Goal: Navigation & Orientation: Go to known website

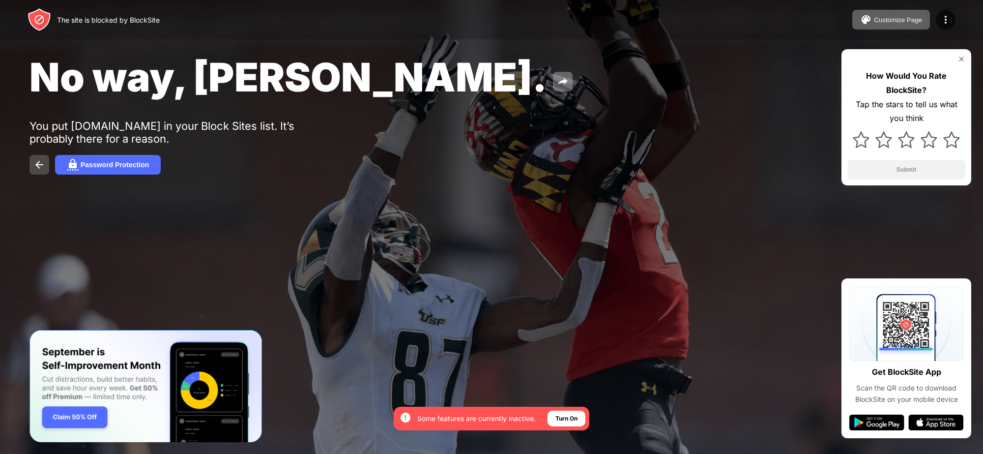
click at [42, 156] on button at bounding box center [39, 165] width 20 height 20
